Goal: Transaction & Acquisition: Book appointment/travel/reservation

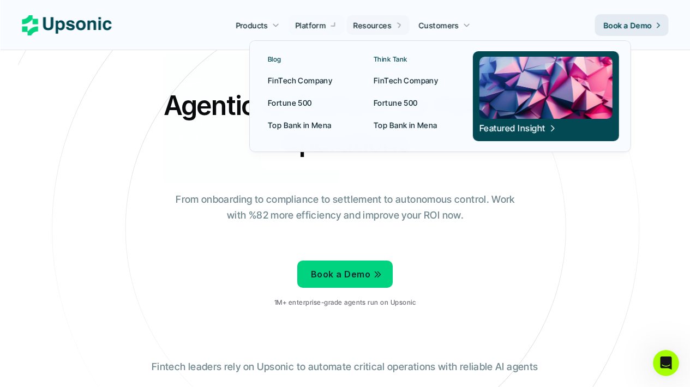
click at [402, 26] on icon at bounding box center [398, 25] width 9 height 9
click at [288, 81] on p "FinTech Company" at bounding box center [300, 80] width 64 height 11
click at [377, 88] on link "FinTech Company" at bounding box center [413, 80] width 92 height 20
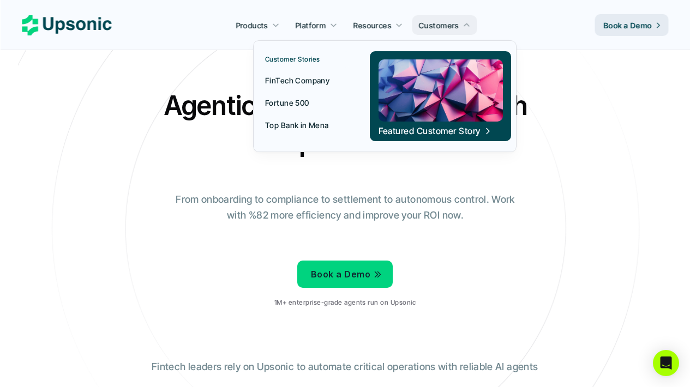
click at [311, 76] on p "FinTech Company" at bounding box center [297, 80] width 64 height 11
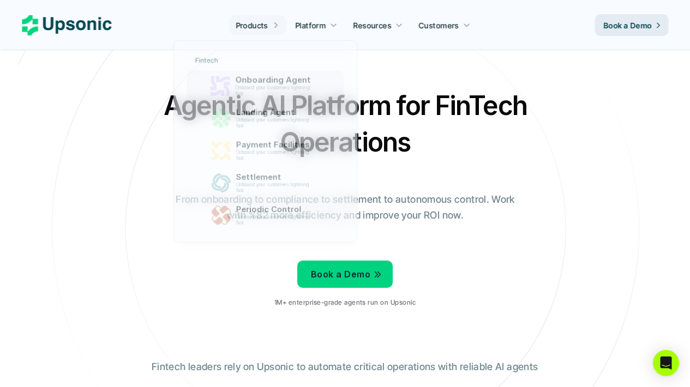
click at [402, 86] on icon at bounding box center [345, 228] width 733 height 733
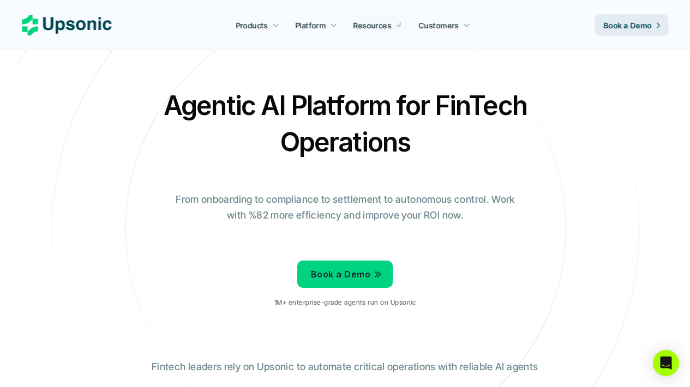
click at [321, 206] on p "From onboarding to compliance to settlement to autonomous control. Work with %8…" at bounding box center [345, 208] width 355 height 32
drag, startPoint x: 163, startPoint y: 108, endPoint x: 448, endPoint y: 157, distance: 289.0
click at [448, 157] on h2 "Agentic AI Platform for FinTech Operations" at bounding box center [345, 123] width 382 height 73
drag, startPoint x: 174, startPoint y: 200, endPoint x: 513, endPoint y: 242, distance: 341.5
click at [513, 242] on div "Agentic AI Platform for FinTech Operations From onboarding to compliance to set…" at bounding box center [345, 201] width 638 height 229
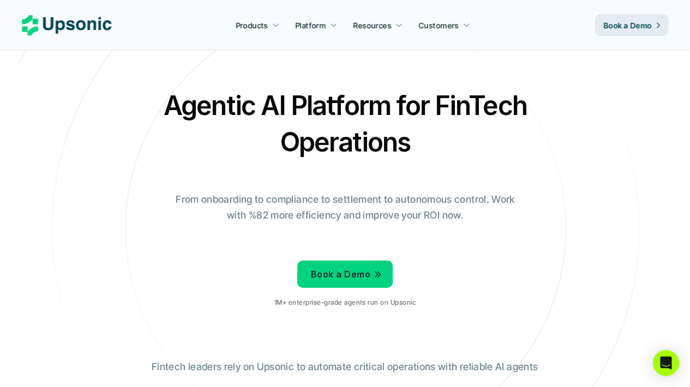
click at [417, 244] on div "Agentic AI Platform for FinTech Operations From onboarding to compliance to set…" at bounding box center [345, 201] width 638 height 229
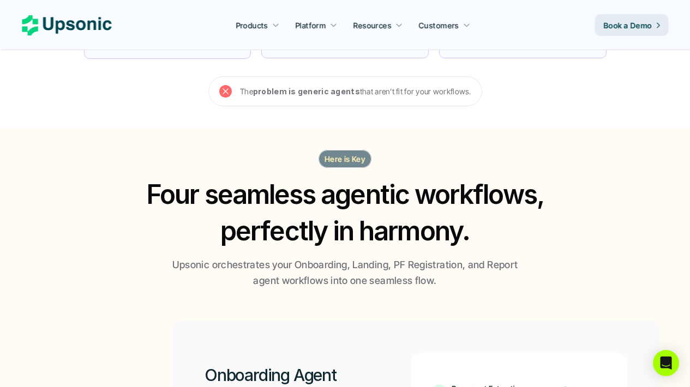
scroll to position [569, 0]
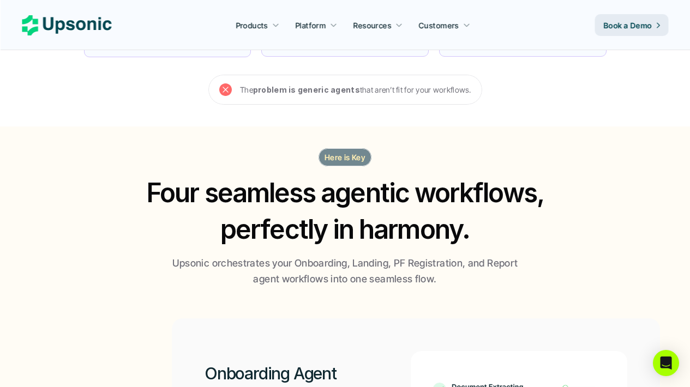
drag, startPoint x: 150, startPoint y: 188, endPoint x: 447, endPoint y: 280, distance: 310.7
click at [447, 280] on div "Here is Key Four seamless agentic workflows, perfectly in harmony. Upsonic orch…" at bounding box center [345, 217] width 655 height 139
click at [446, 279] on p "Upsonic orchestrates your Onboarding, Landing, PF Registration, and Report agen…" at bounding box center [345, 272] width 355 height 32
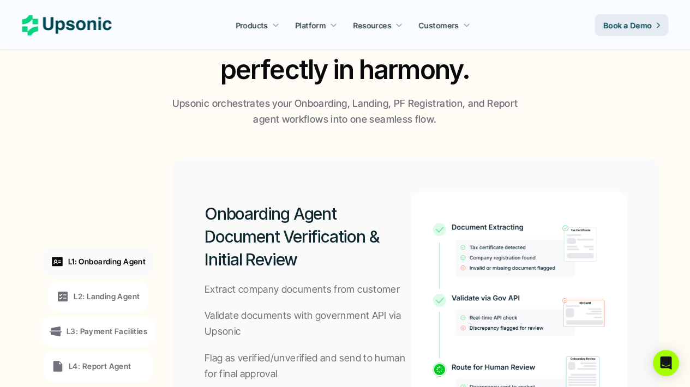
scroll to position [922, 0]
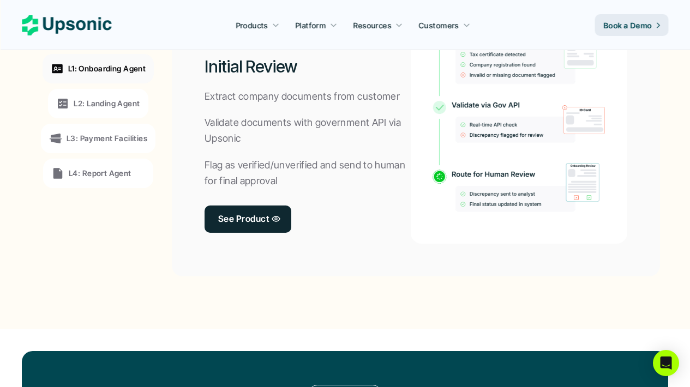
drag, startPoint x: 205, startPoint y: 91, endPoint x: 306, endPoint y: 197, distance: 146.7
click at [306, 197] on div "Onboarding Agent Document Verification & Initial Review Extract company documen…" at bounding box center [308, 121] width 206 height 246
click at [306, 193] on div "Onboarding Agent Document Verification & Initial Review Extract company documen…" at bounding box center [308, 121] width 206 height 246
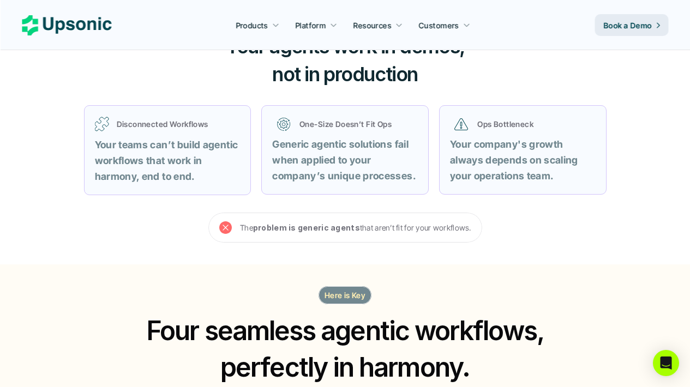
scroll to position [0, 0]
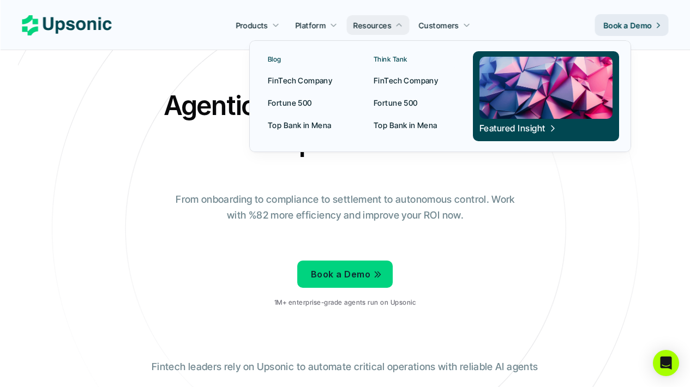
click at [385, 82] on p "FinTech Company" at bounding box center [406, 80] width 64 height 11
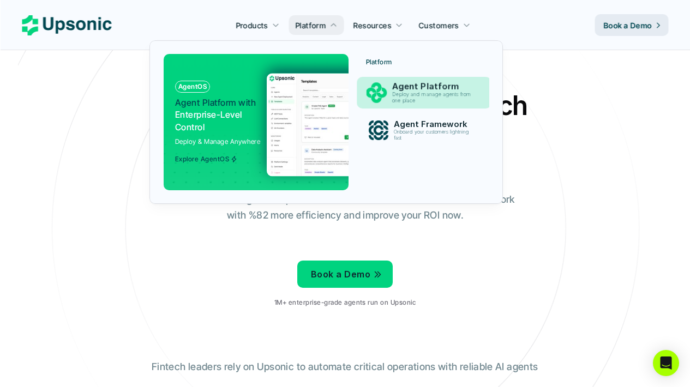
click at [441, 100] on p "Deploy and manage agents from one place" at bounding box center [433, 98] width 83 height 12
click at [401, 101] on p "Deploy and manage agents from one place" at bounding box center [433, 98] width 83 height 13
click at [418, 128] on p "Agent Framework" at bounding box center [433, 124] width 81 height 10
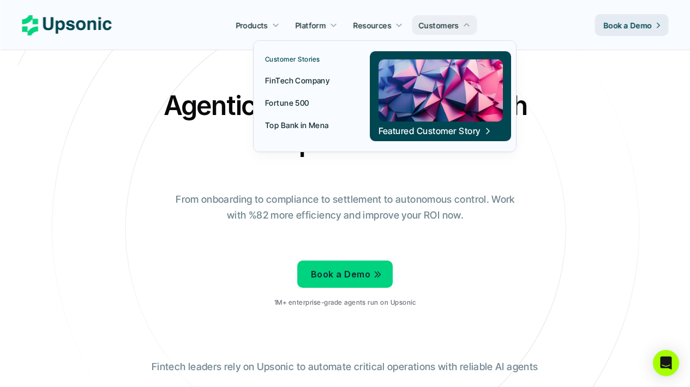
click at [303, 72] on link "FinTech Company" at bounding box center [305, 80] width 92 height 20
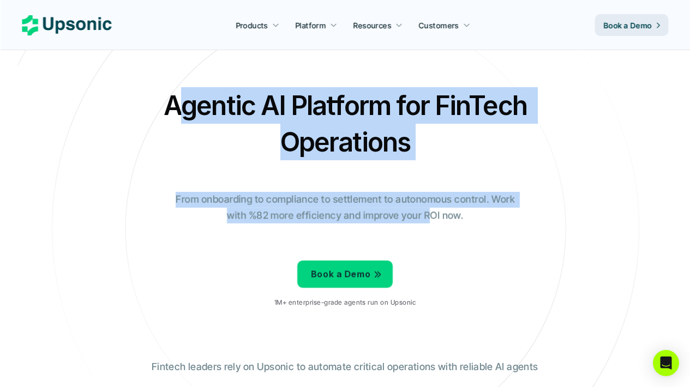
drag, startPoint x: 180, startPoint y: 113, endPoint x: 426, endPoint y: 219, distance: 268.4
click at [428, 218] on div "Agentic AI Platform for FinTech Operations From onboarding to compliance to set…" at bounding box center [345, 201] width 638 height 229
click at [415, 219] on p "From onboarding to compliance to settlement to autonomous control. Work with %8…" at bounding box center [345, 208] width 355 height 32
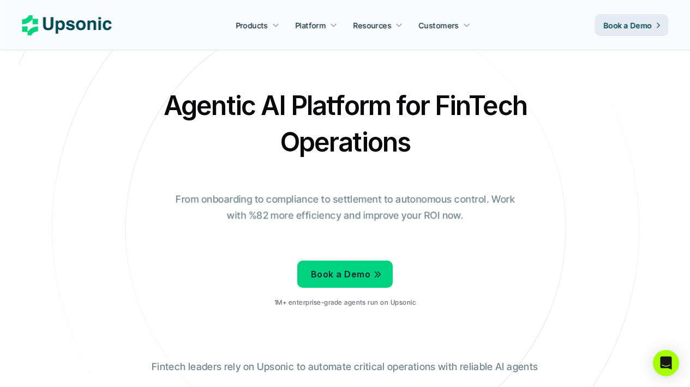
scroll to position [573, 0]
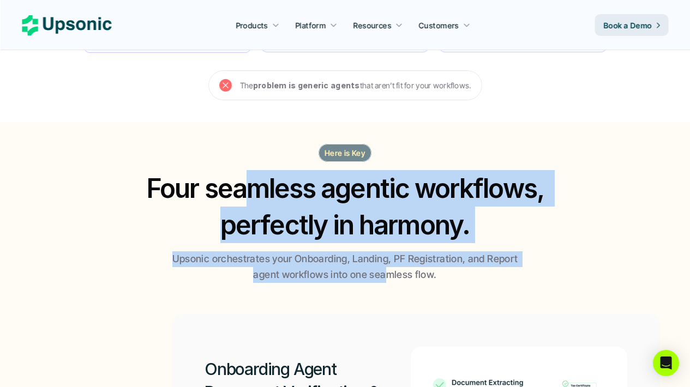
drag, startPoint x: 256, startPoint y: 200, endPoint x: 386, endPoint y: 273, distance: 149.5
click at [386, 273] on div "Here is Key Four seamless agentic workflows, perfectly in harmony. Upsonic orch…" at bounding box center [345, 213] width 655 height 139
click at [377, 274] on p "Upsonic orchestrates your Onboarding, Landing, PF Registration, and Report agen…" at bounding box center [345, 268] width 355 height 32
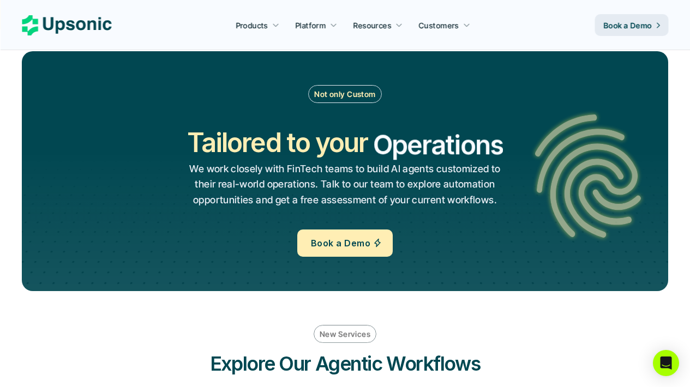
scroll to position [1554, 0]
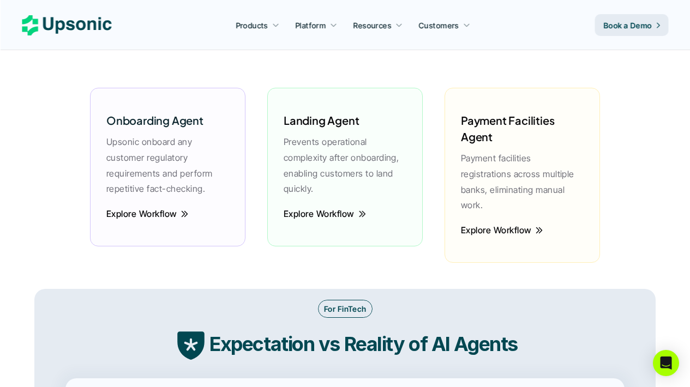
click at [320, 166] on p "Prevents operational complexity after onboarding, enabling customers to land qu…" at bounding box center [345, 165] width 123 height 63
click at [318, 220] on p "Explore Workflow" at bounding box center [319, 214] width 71 height 16
click at [368, 213] on icon at bounding box center [364, 214] width 9 height 10
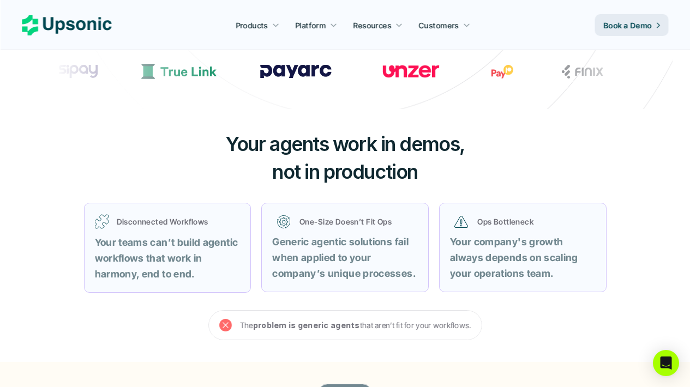
scroll to position [0, 0]
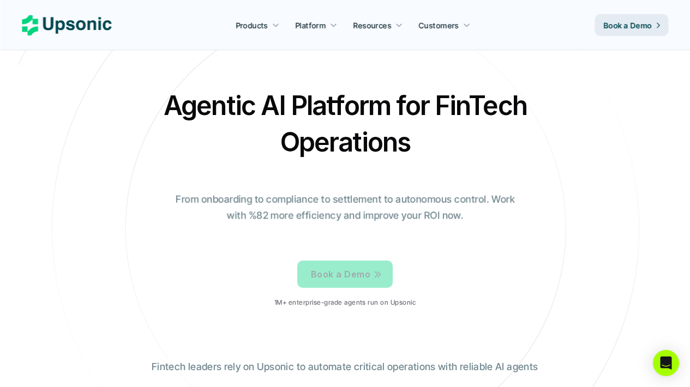
click at [326, 272] on p "Book a Demo" at bounding box center [340, 275] width 59 height 16
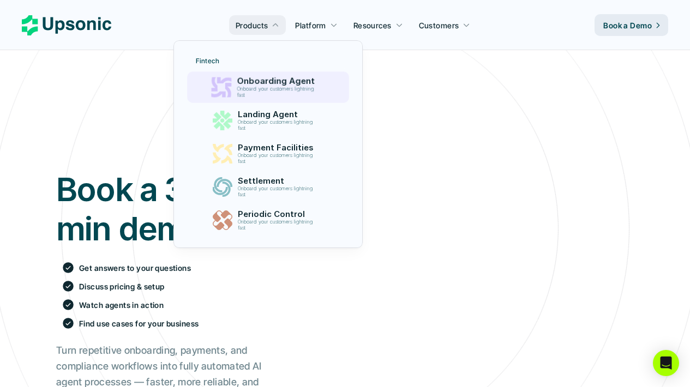
click at [243, 87] on p "Onboard your customers lightning fast" at bounding box center [278, 92] width 82 height 12
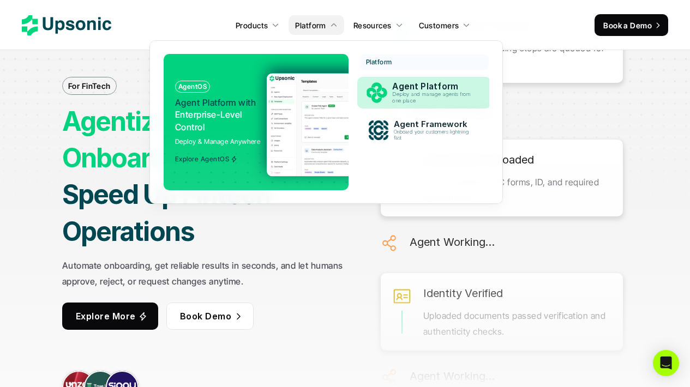
click at [407, 101] on p "Deploy and manage agents from one place" at bounding box center [433, 98] width 82 height 12
click at [397, 96] on p "Deploy and manage agents from one place" at bounding box center [433, 98] width 80 height 12
click at [379, 90] on img at bounding box center [376, 93] width 21 height 21
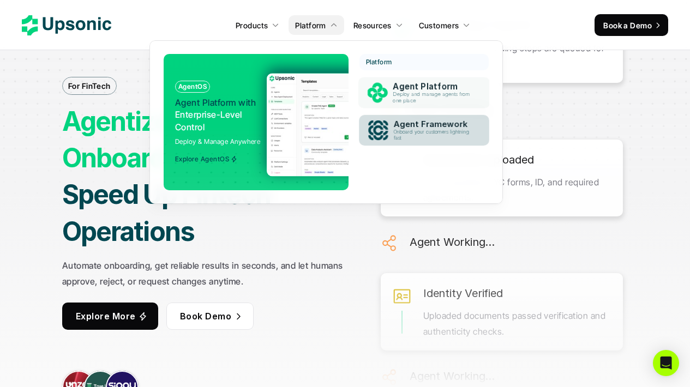
click at [409, 133] on p "Onboard your customers lightning fast" at bounding box center [433, 135] width 80 height 12
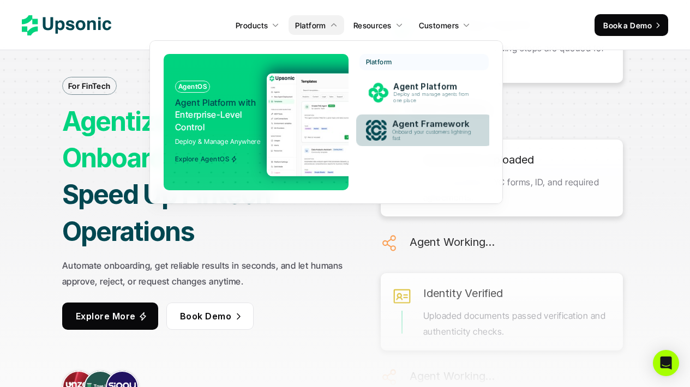
click at [398, 134] on p "Onboard your customers lightning fast" at bounding box center [433, 135] width 83 height 13
click at [288, 118] on img at bounding box center [373, 124] width 212 height 103
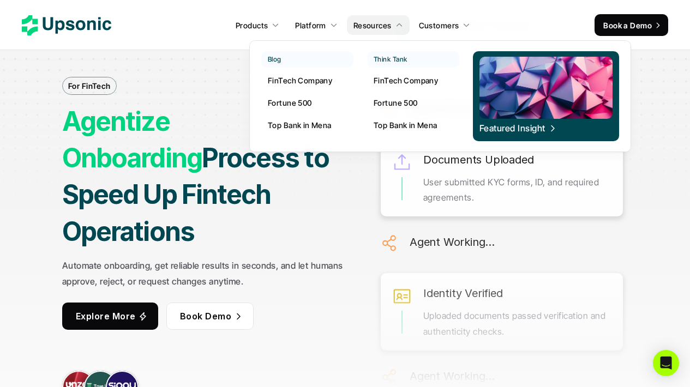
click at [303, 81] on p "FinTech Company" at bounding box center [300, 80] width 64 height 11
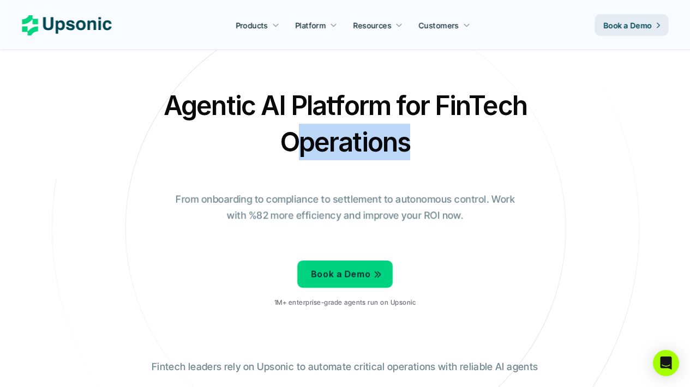
drag, startPoint x: 307, startPoint y: 152, endPoint x: 403, endPoint y: 155, distance: 96.1
click at [403, 155] on h2 "Agentic AI Platform for FinTech Operations" at bounding box center [345, 123] width 382 height 73
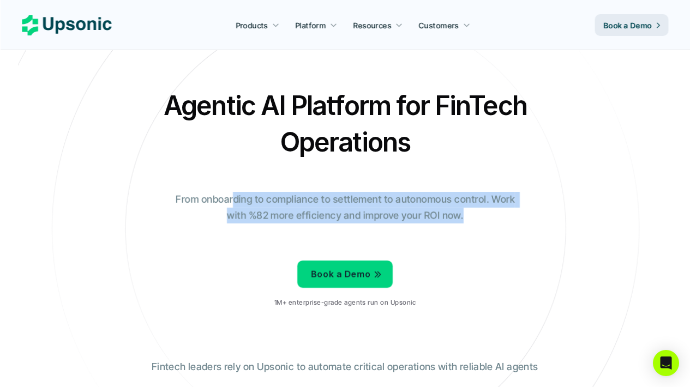
drag, startPoint x: 290, startPoint y: 202, endPoint x: 498, endPoint y: 211, distance: 208.1
click at [498, 211] on p "From onboarding to compliance to settlement to autonomous control. Work with %8…" at bounding box center [345, 208] width 355 height 32
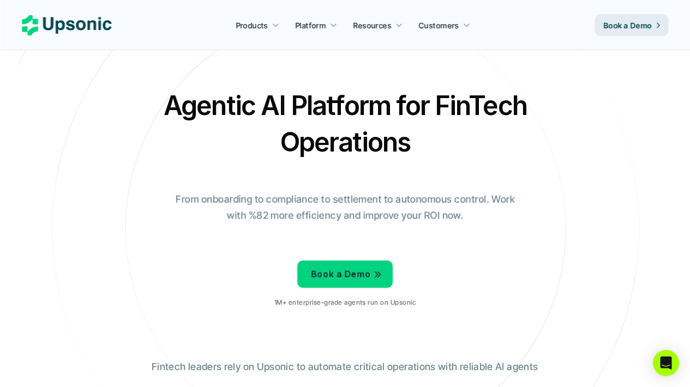
click at [423, 225] on div "Agentic AI Platform for FinTech Operations From onboarding to compliance to set…" at bounding box center [345, 201] width 638 height 229
click at [321, 266] on link "Book a Demo" at bounding box center [344, 274] width 95 height 27
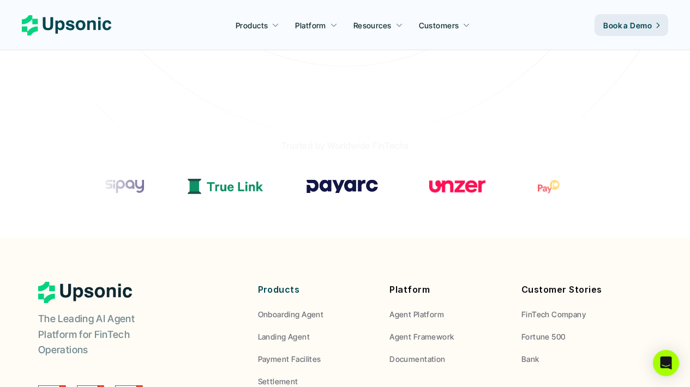
scroll to position [638, 0]
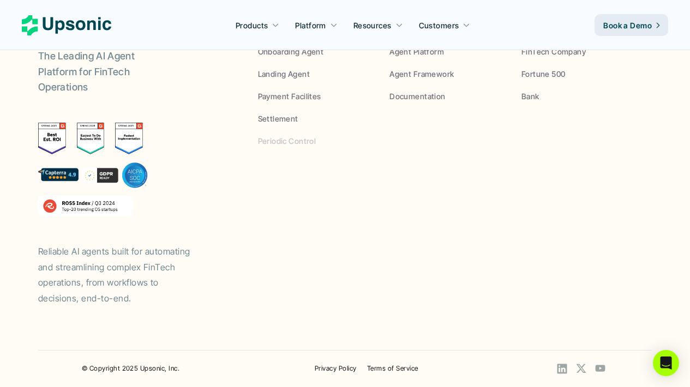
click at [302, 145] on p "Periodic Control" at bounding box center [287, 140] width 58 height 11
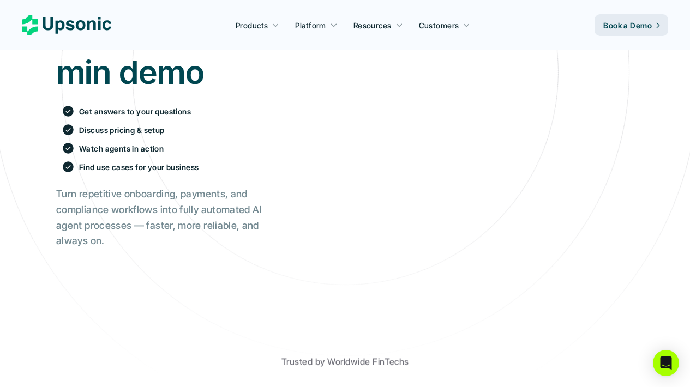
scroll to position [0, 0]
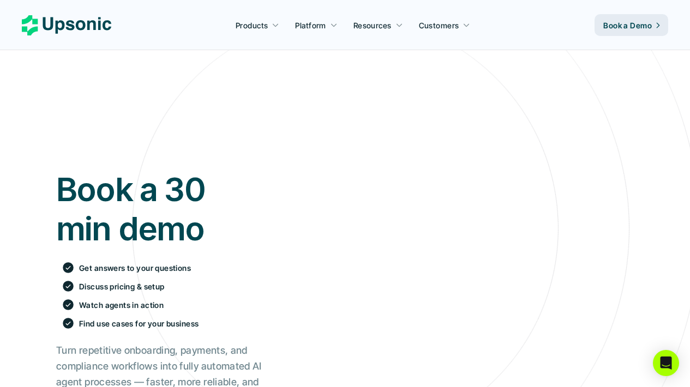
click at [122, 198] on h1 "Book a 30 min demo" at bounding box center [159, 209] width 206 height 79
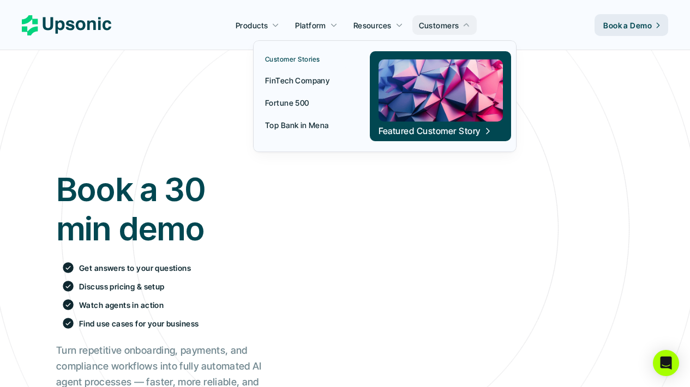
click at [302, 75] on p "FinTech Company" at bounding box center [297, 80] width 64 height 11
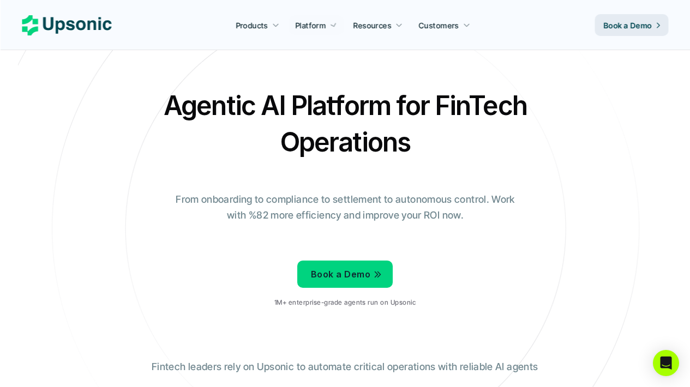
click at [192, 270] on div "Agentic AI Platform for FinTech Operations From onboarding to compliance to set…" at bounding box center [345, 201] width 638 height 229
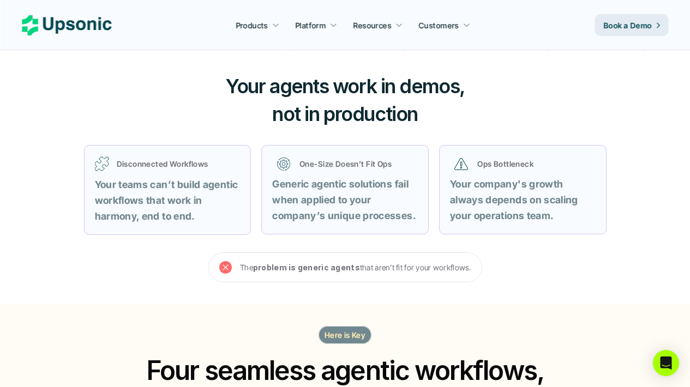
scroll to position [386, 0]
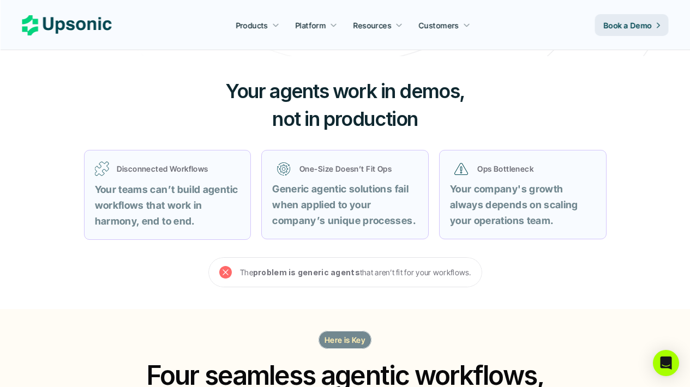
click at [228, 271] on icon at bounding box center [225, 273] width 13 height 13
click at [318, 268] on strong "problem is generic agents" at bounding box center [306, 272] width 107 height 9
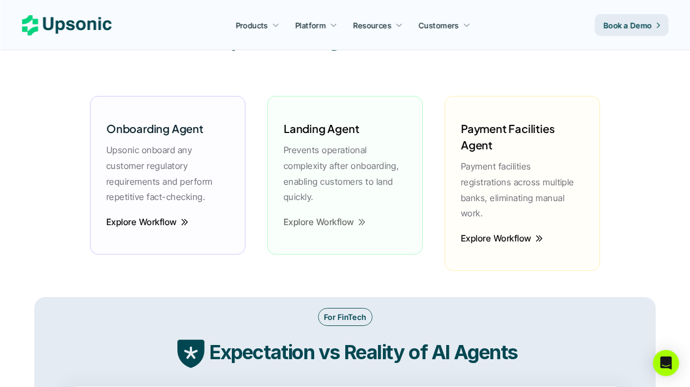
scroll to position [1523, 0]
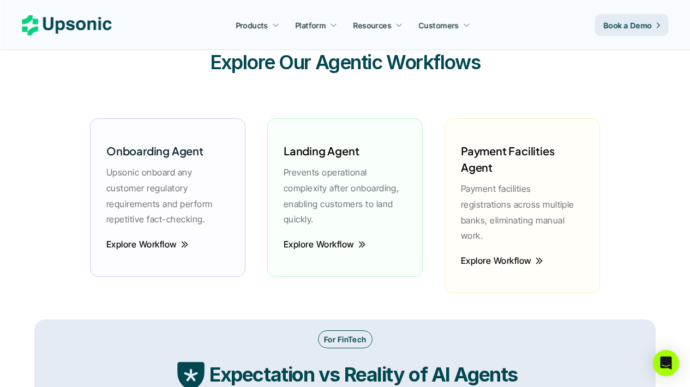
click at [315, 186] on p "Prevents operational complexity after onboarding, enabling customers to land qu…" at bounding box center [345, 196] width 123 height 63
click at [352, 211] on p "Prevents operational complexity after onboarding, enabling customers to land qu…" at bounding box center [345, 196] width 123 height 63
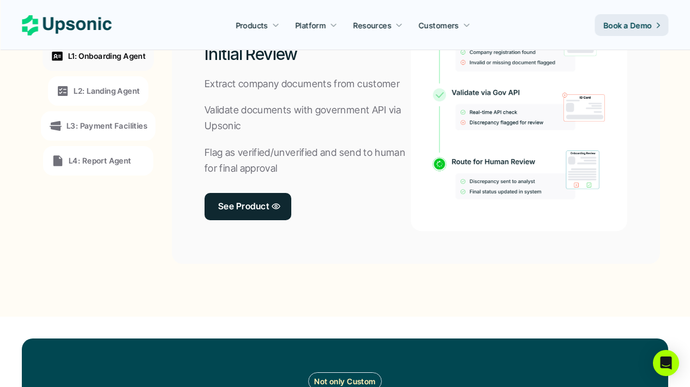
scroll to position [0, 0]
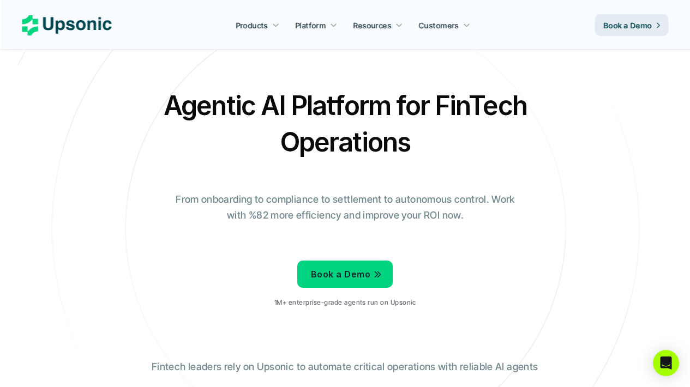
click at [108, 26] on icon at bounding box center [66, 25] width 89 height 20
drag, startPoint x: 165, startPoint y: 111, endPoint x: 407, endPoint y: 152, distance: 244.6
click at [407, 152] on h2 "Agentic AI Platform for FinTech Operations" at bounding box center [345, 123] width 382 height 73
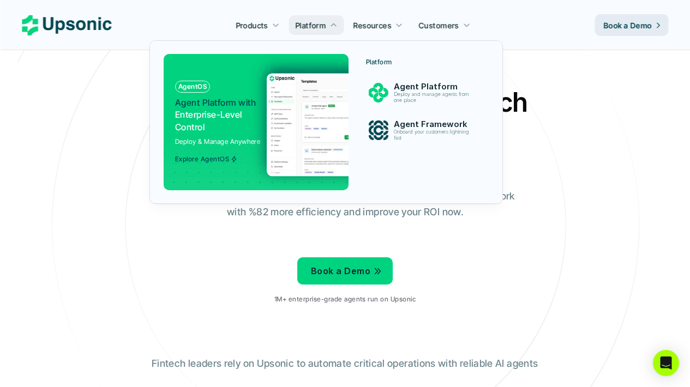
click at [336, 100] on img at bounding box center [373, 124] width 212 height 103
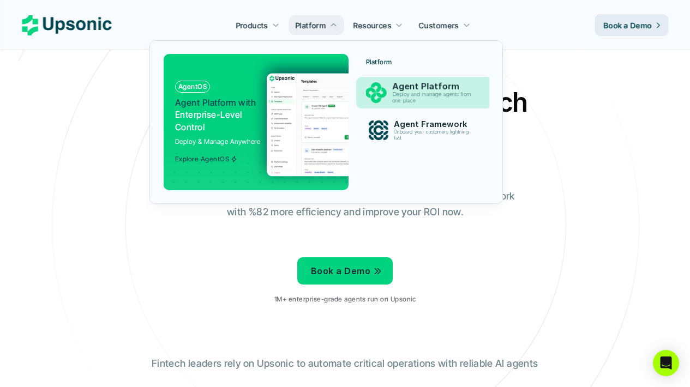
click at [401, 105] on div "Agent Platform Deploy and manage agents from one place" at bounding box center [434, 92] width 96 height 27
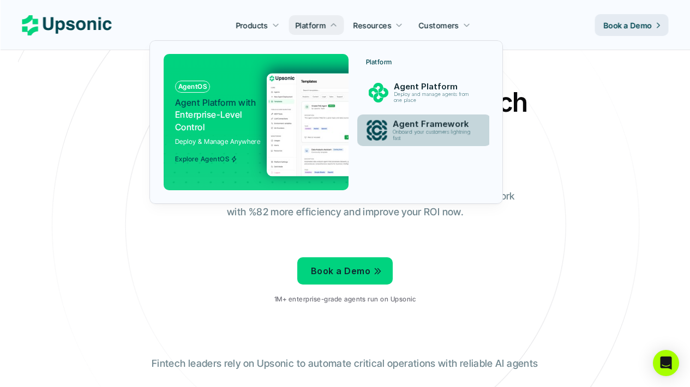
click at [401, 139] on p "Onboard your customers lightning fast" at bounding box center [433, 135] width 82 height 12
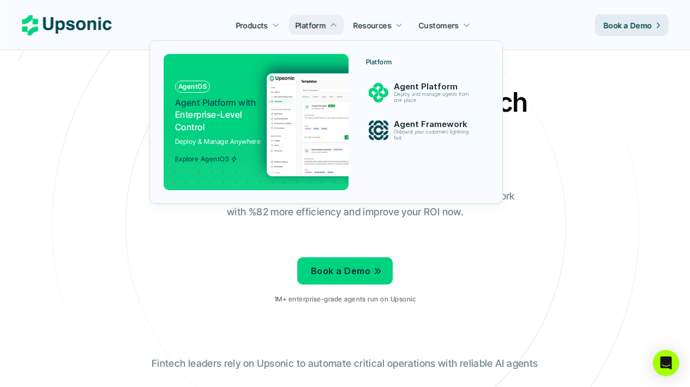
click at [433, 84] on p "Agent Platform" at bounding box center [433, 87] width 81 height 10
